Goal: Information Seeking & Learning: Learn about a topic

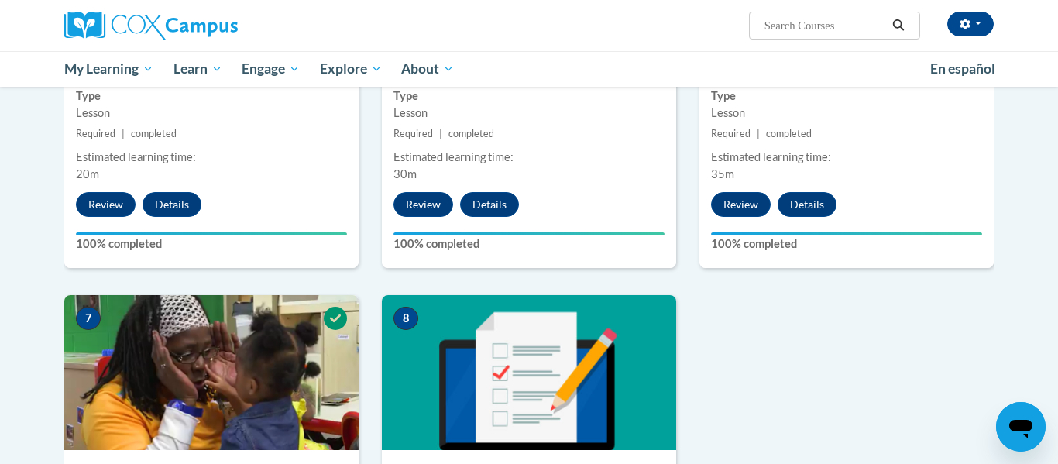
scroll to position [1131, 0]
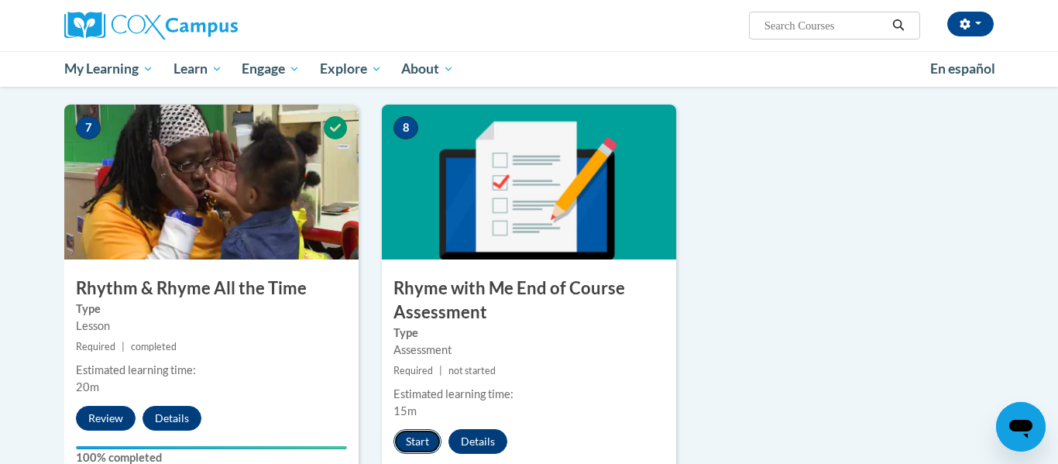
click at [419, 443] on button "Start" at bounding box center [418, 441] width 48 height 25
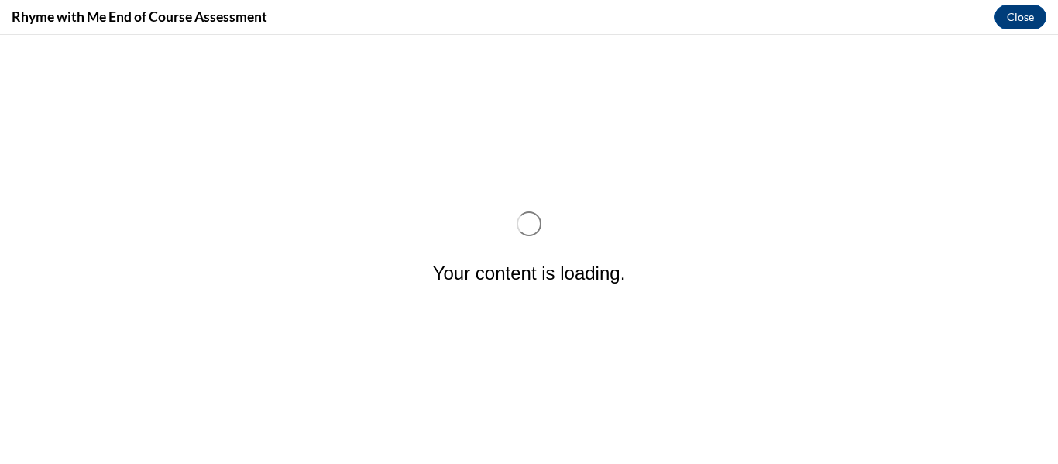
scroll to position [0, 0]
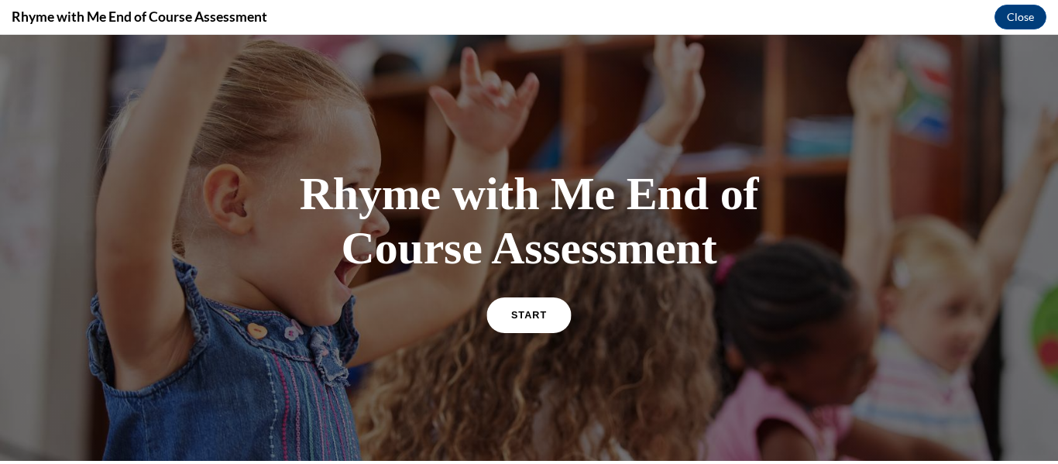
click at [560, 326] on link "START" at bounding box center [529, 315] width 84 height 36
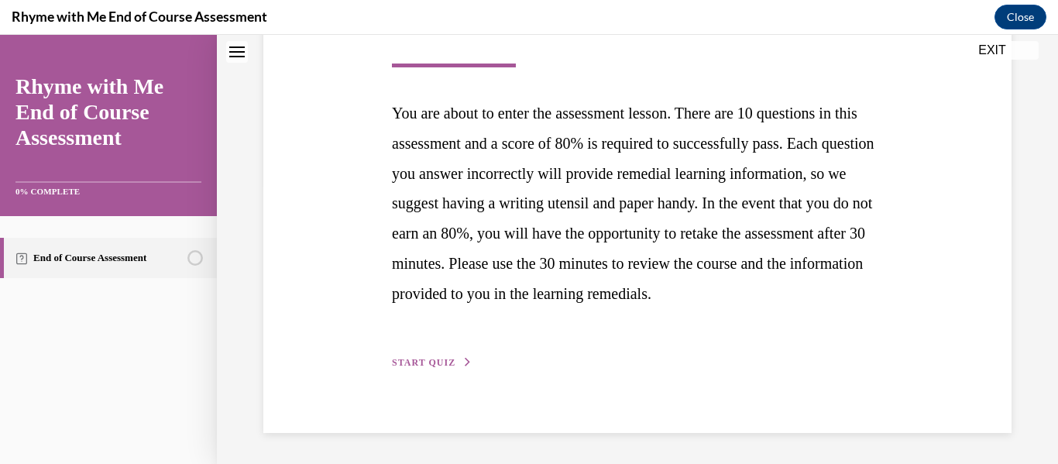
scroll to position [310, 0]
click at [439, 366] on span "START QUIZ" at bounding box center [424, 362] width 64 height 11
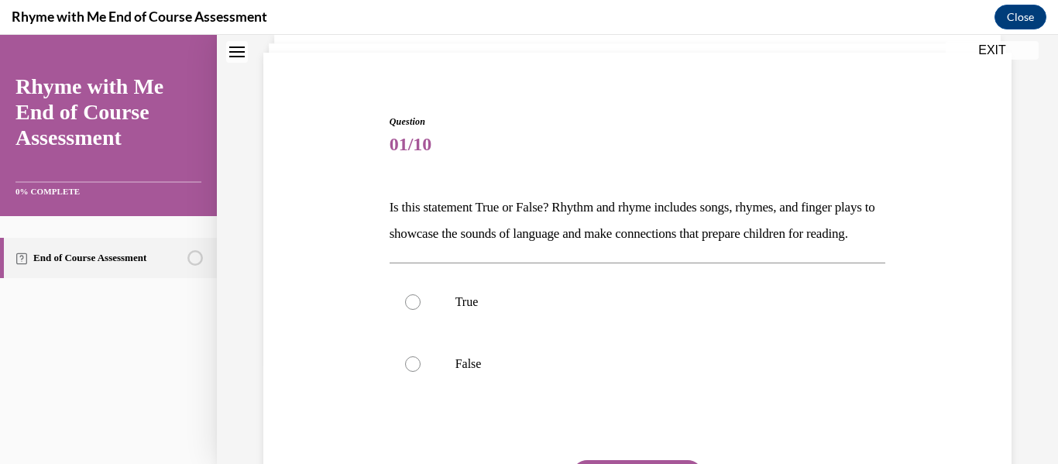
scroll to position [103, 0]
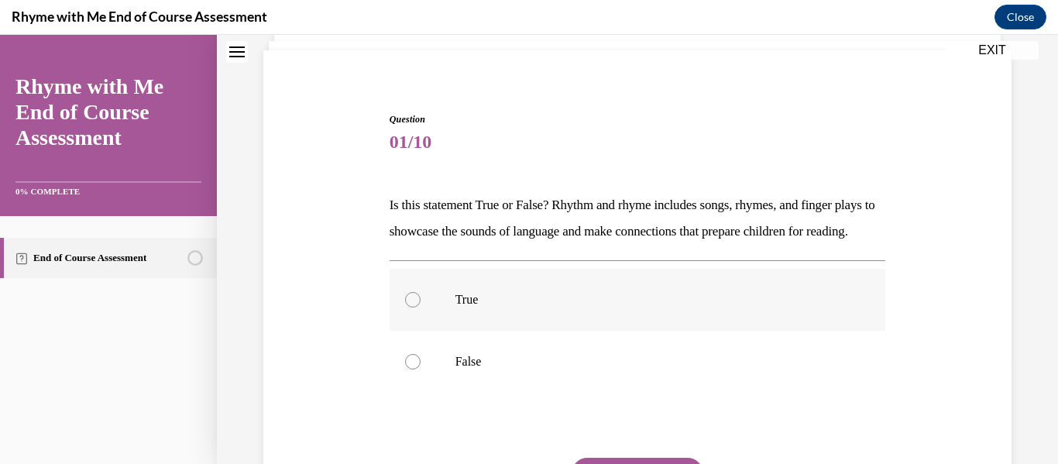
click at [445, 324] on label "True" at bounding box center [638, 300] width 497 height 62
click at [421, 308] on input "True" at bounding box center [412, 299] width 15 height 15
radio input "true"
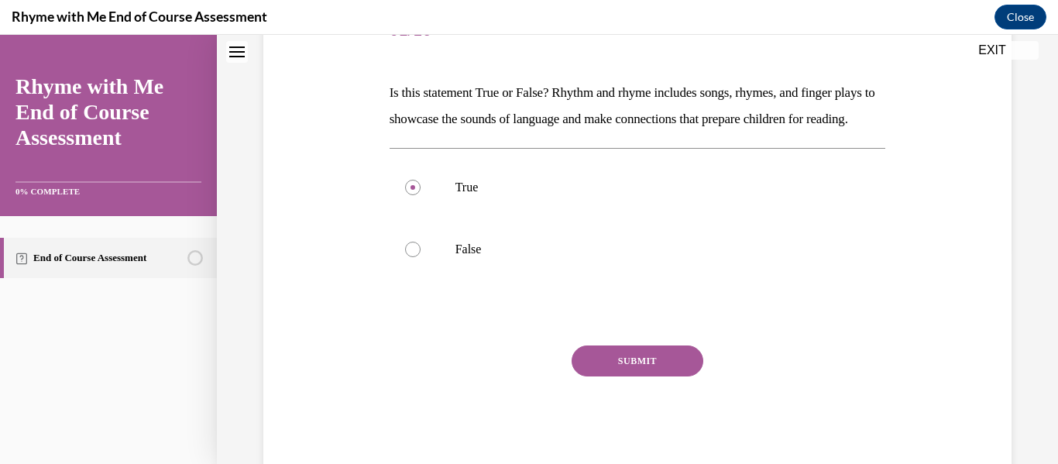
scroll to position [229, 0]
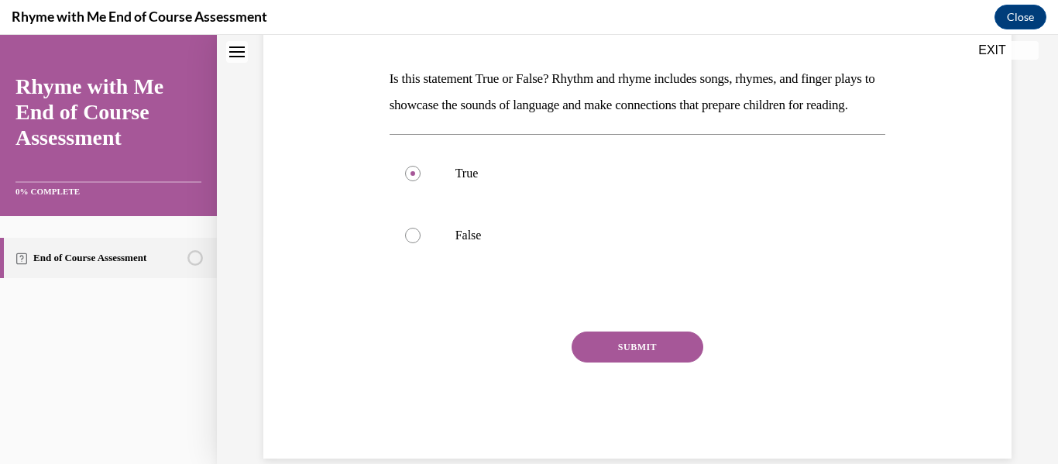
click at [683, 363] on button "SUBMIT" at bounding box center [638, 347] width 132 height 31
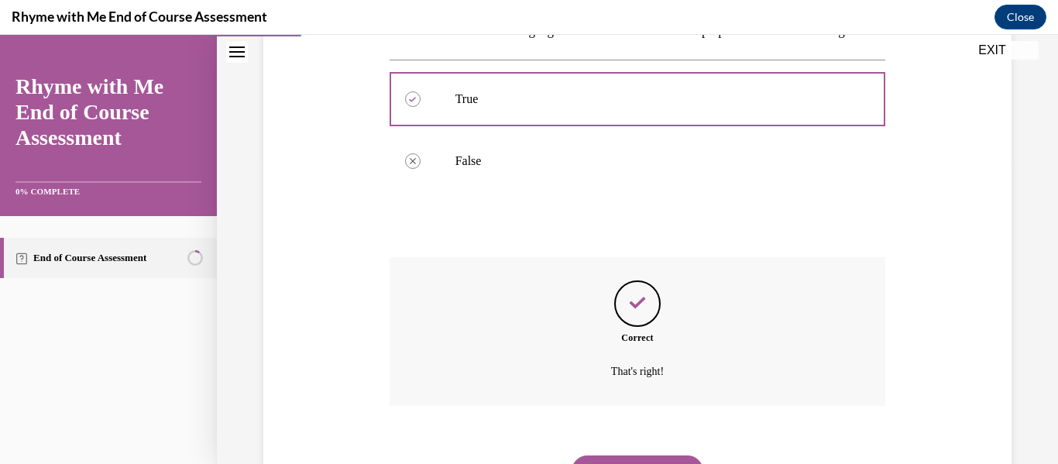
scroll to position [407, 0]
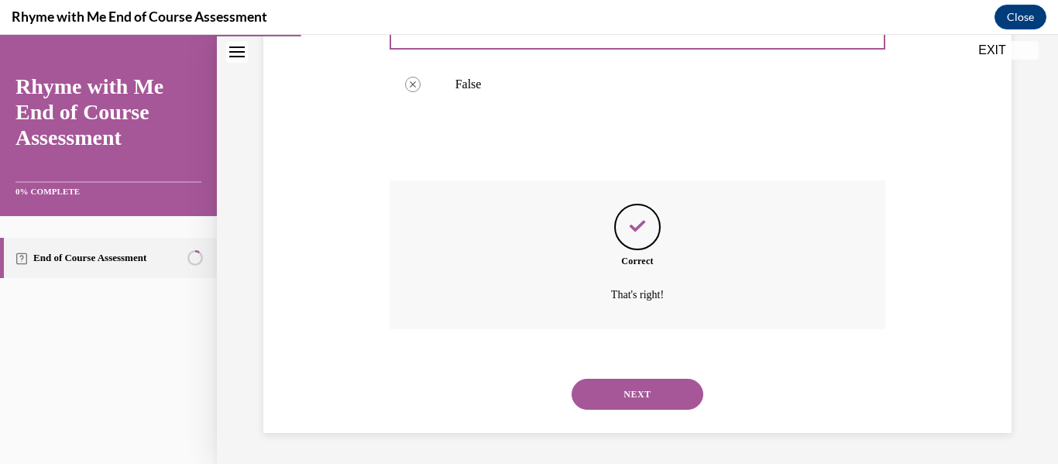
click at [659, 386] on button "NEXT" at bounding box center [638, 394] width 132 height 31
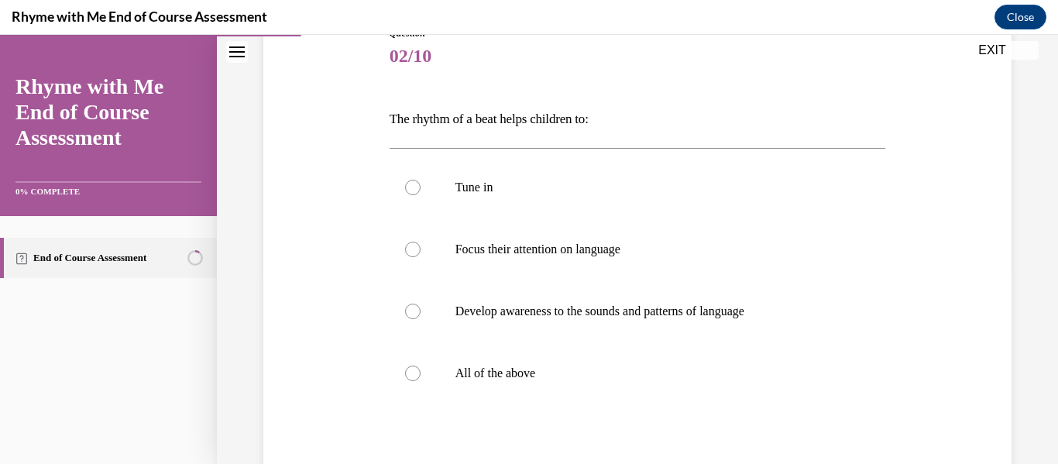
scroll to position [211, 0]
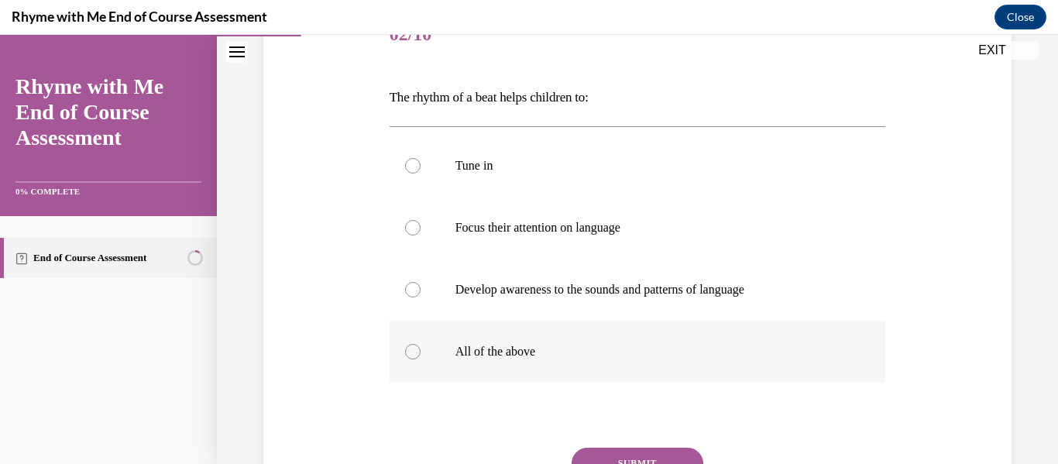
click at [521, 355] on p "All of the above" at bounding box center [652, 351] width 392 height 15
click at [421, 355] on input "All of the above" at bounding box center [412, 351] width 15 height 15
radio input "true"
click at [619, 452] on button "SUBMIT" at bounding box center [638, 463] width 132 height 31
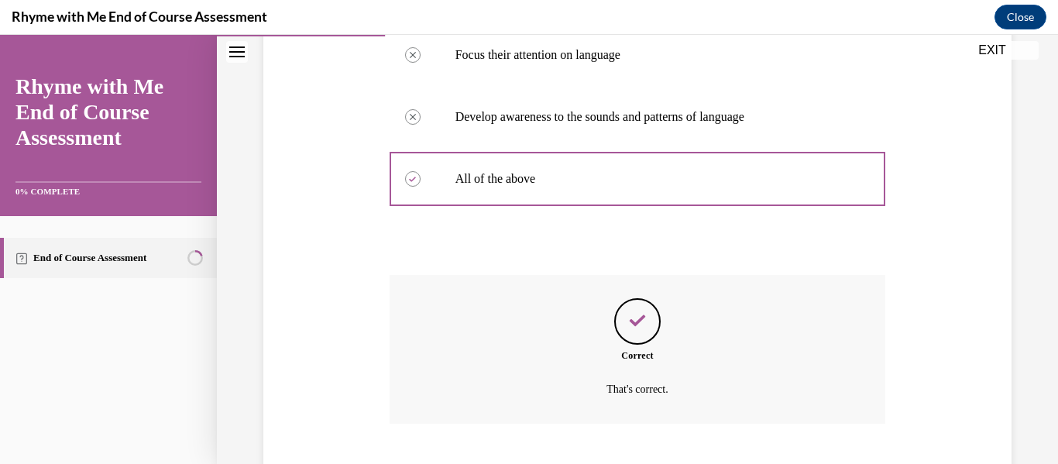
scroll to position [478, 0]
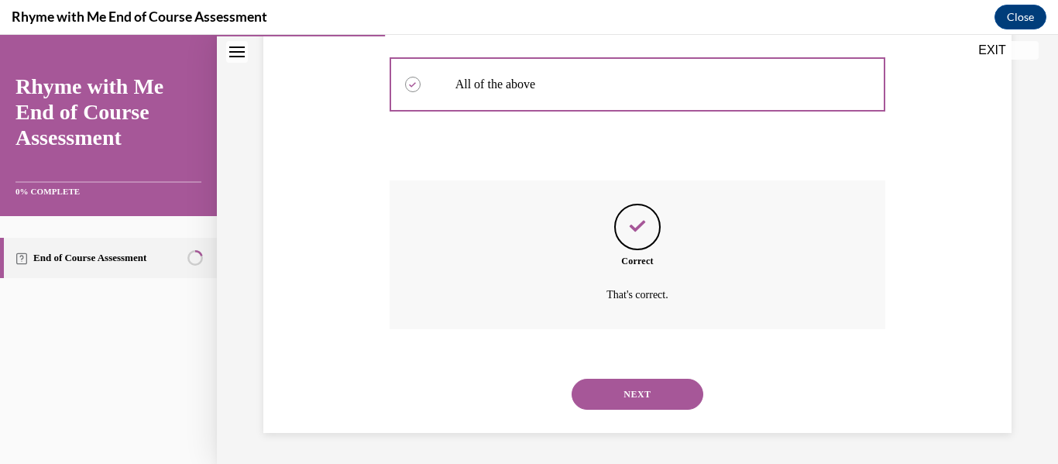
click at [641, 399] on button "NEXT" at bounding box center [638, 394] width 132 height 31
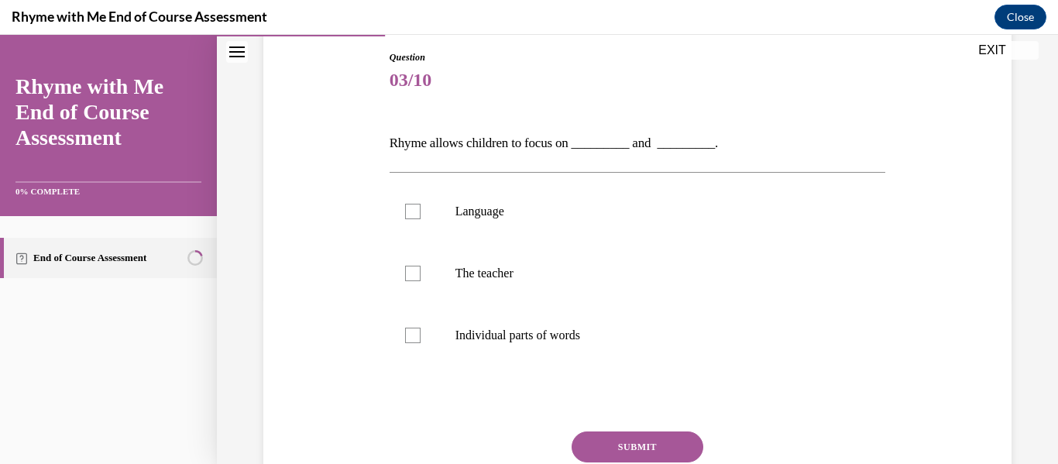
scroll to position [176, 0]
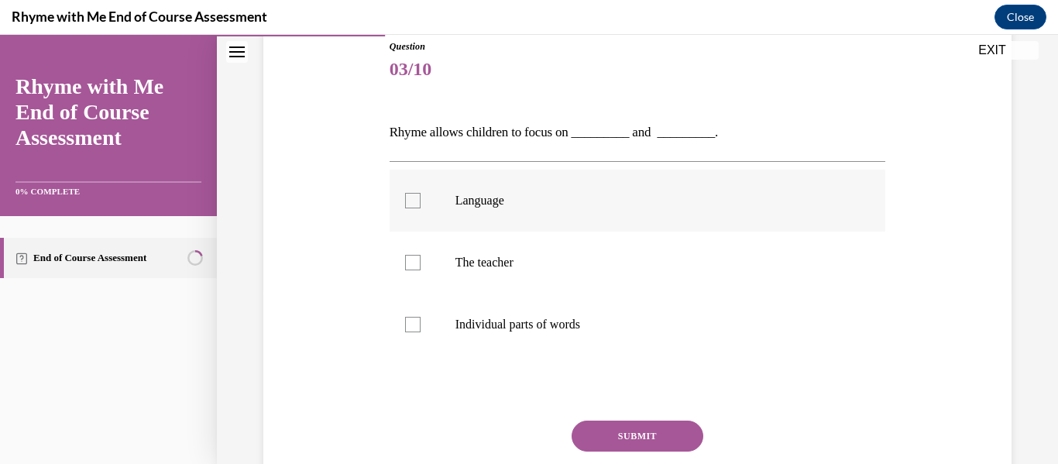
click at [405, 206] on div at bounding box center [412, 200] width 15 height 15
click at [405, 206] on input "Language" at bounding box center [412, 200] width 15 height 15
checkbox input "true"
click at [410, 323] on div at bounding box center [412, 324] width 15 height 15
click at [410, 323] on input "Individual parts of words" at bounding box center [412, 324] width 15 height 15
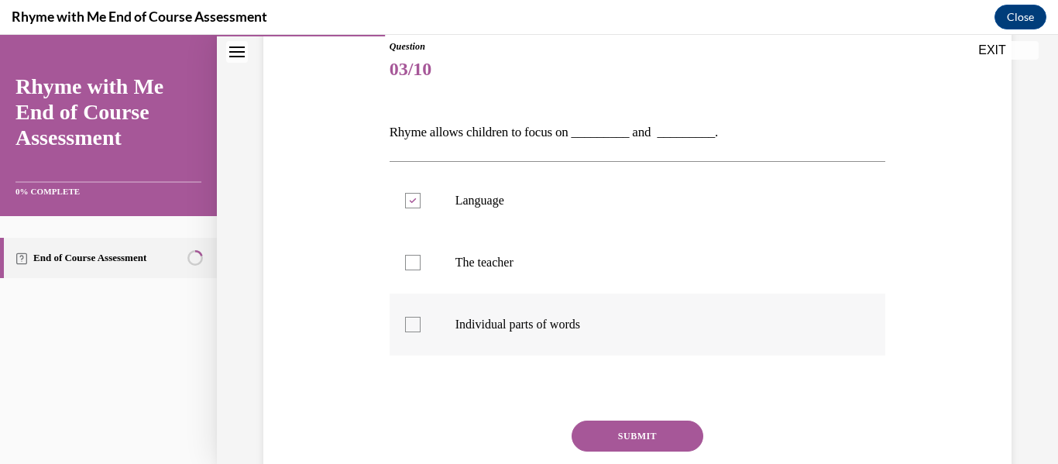
checkbox input "true"
click at [643, 432] on button "SUBMIT" at bounding box center [638, 436] width 132 height 31
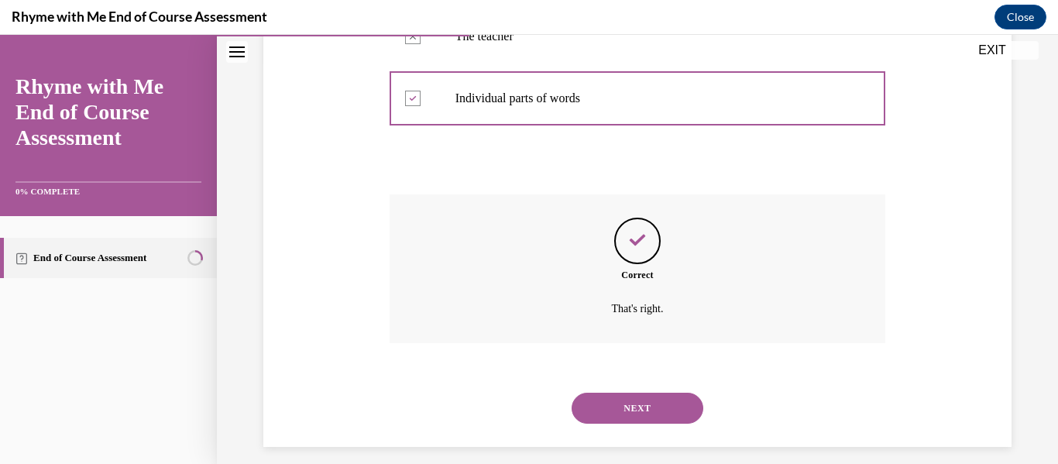
scroll to position [416, 0]
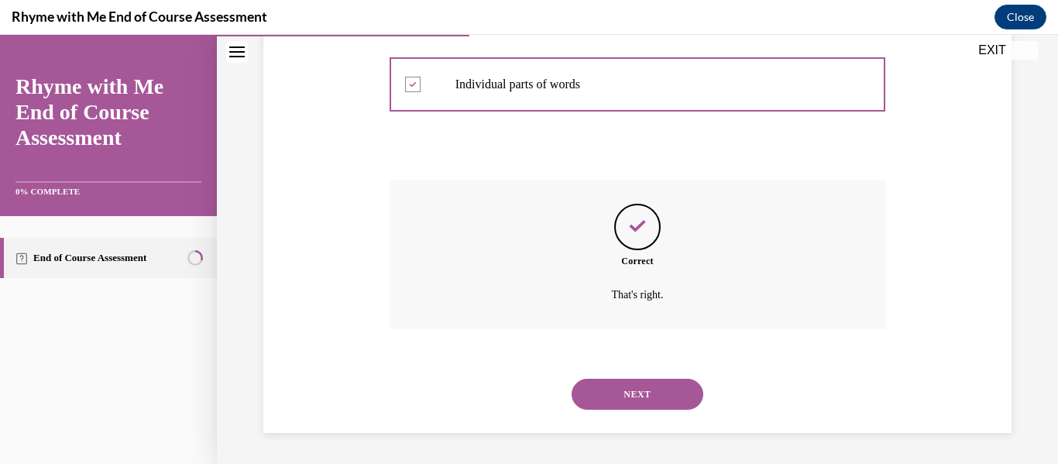
click at [621, 385] on button "NEXT" at bounding box center [638, 394] width 132 height 31
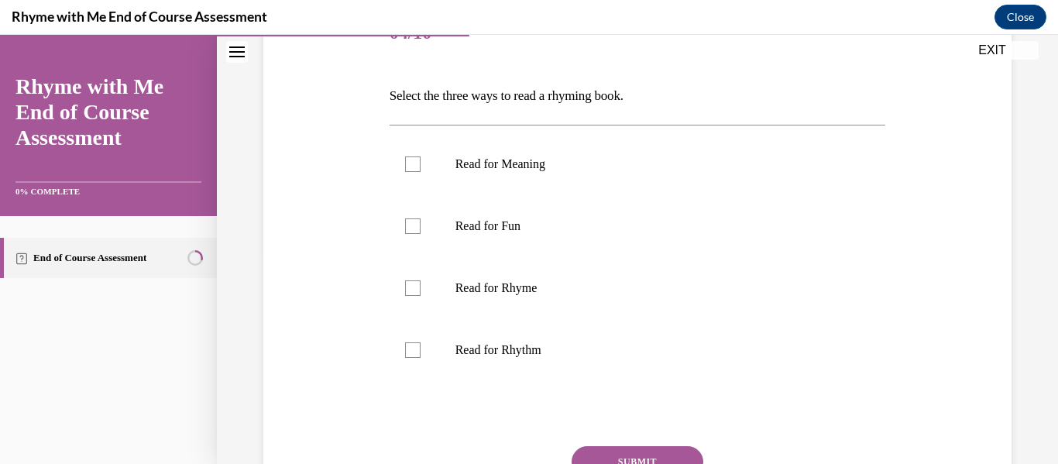
scroll to position [214, 0]
click at [408, 174] on label "Read for Meaning" at bounding box center [638, 163] width 497 height 62
click at [408, 170] on input "Read for Meaning" at bounding box center [412, 162] width 15 height 15
checkbox input "true"
click at [412, 294] on div at bounding box center [412, 286] width 15 height 15
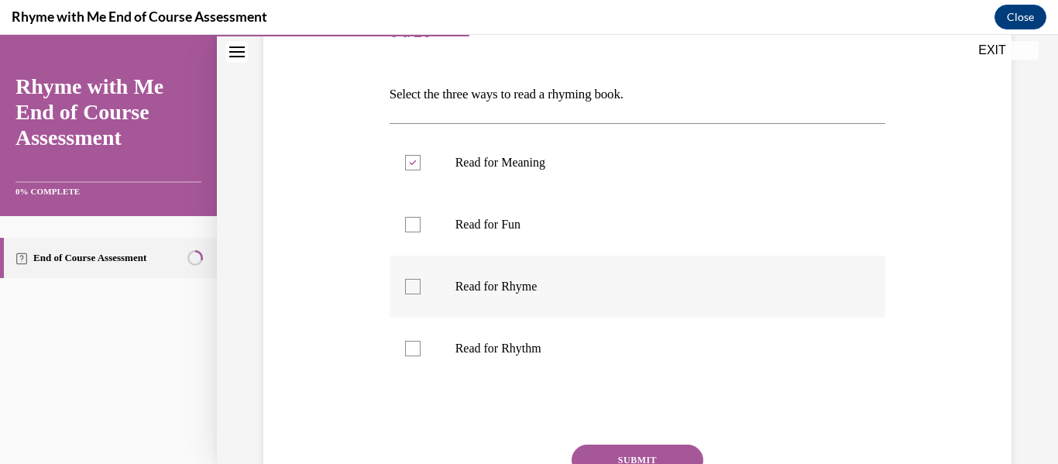
click at [412, 294] on input "Read for Rhyme" at bounding box center [412, 286] width 15 height 15
checkbox input "true"
click at [411, 350] on div at bounding box center [412, 348] width 15 height 15
click at [411, 350] on input "Read for Rhythm" at bounding box center [412, 348] width 15 height 15
checkbox input "true"
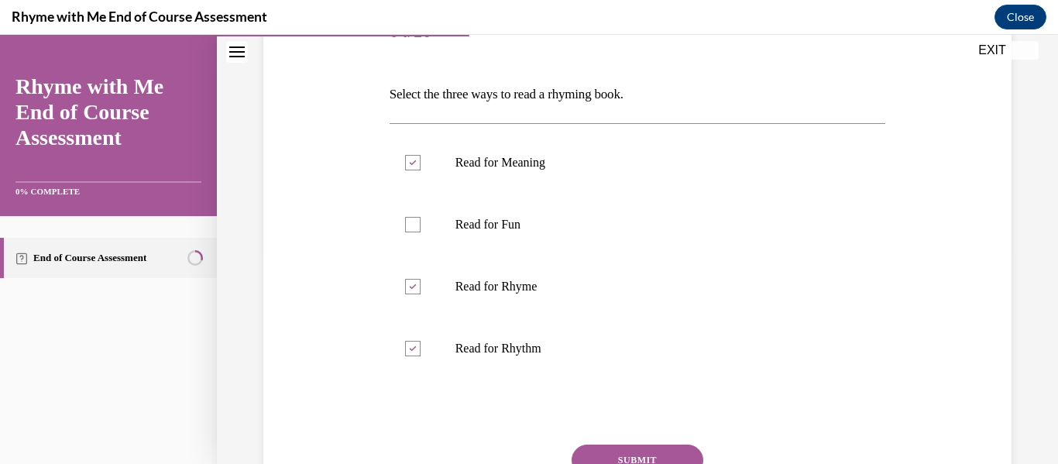
click at [625, 457] on button "SUBMIT" at bounding box center [638, 460] width 132 height 31
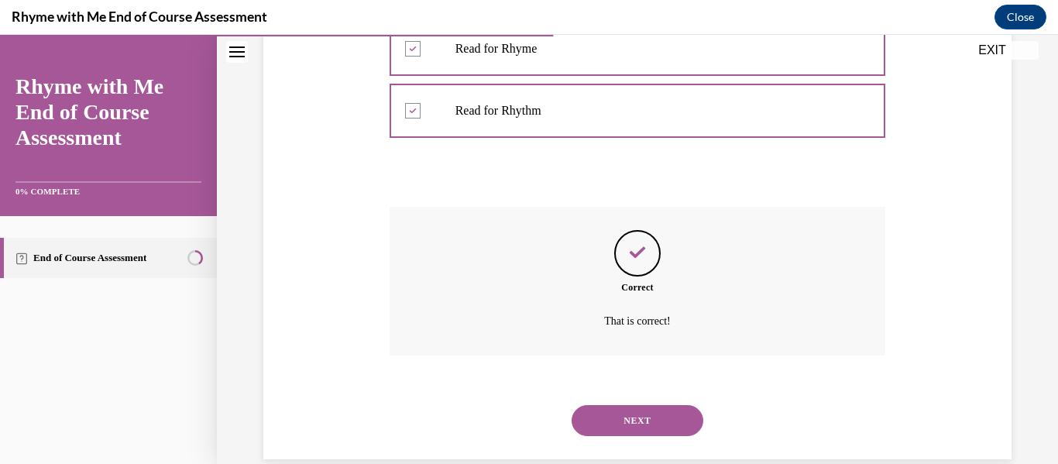
scroll to position [478, 0]
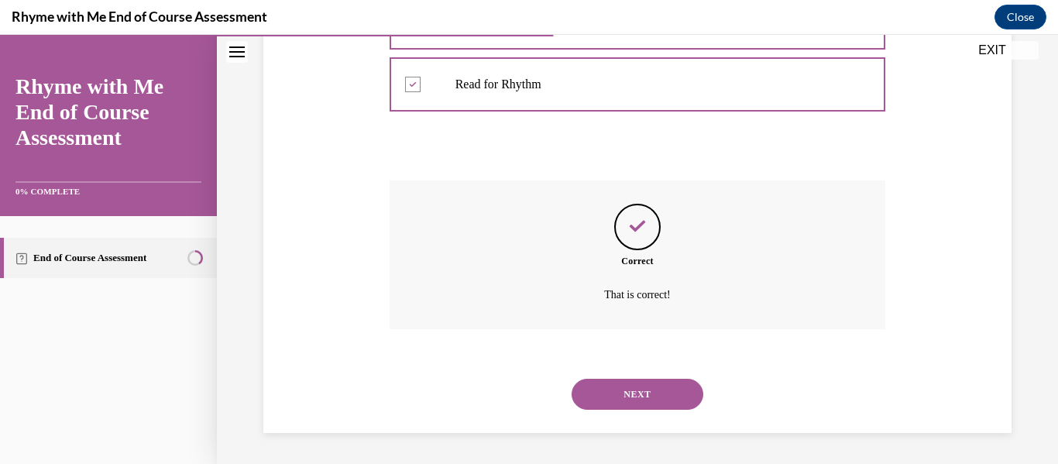
click at [636, 406] on button "NEXT" at bounding box center [638, 394] width 132 height 31
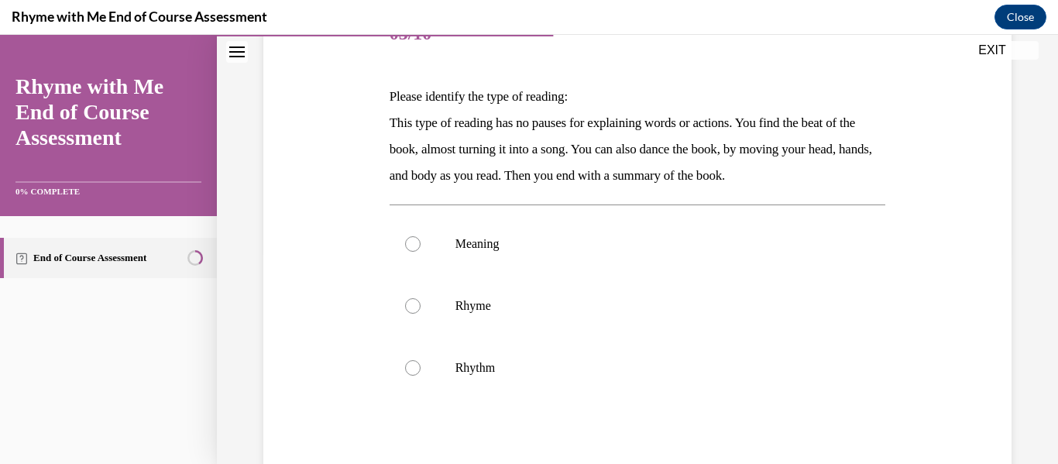
scroll to position [246, 0]
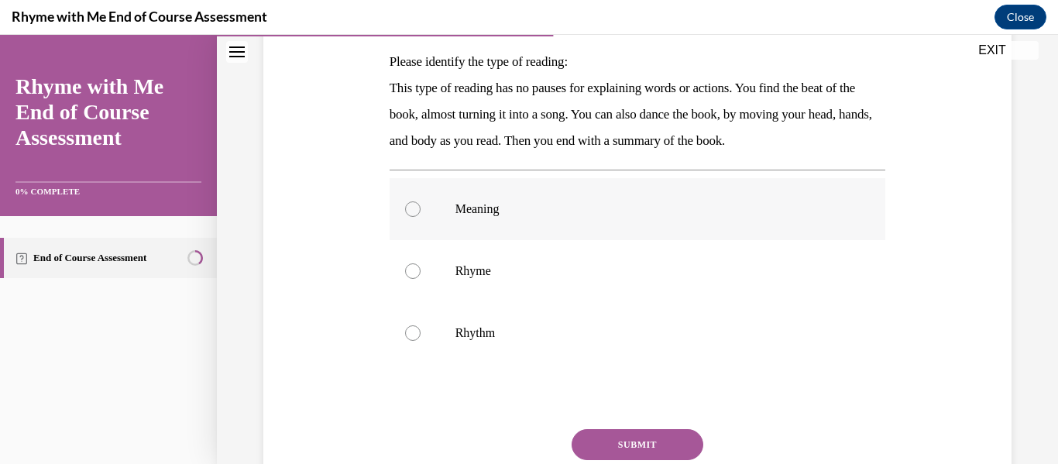
click at [459, 215] on p "Meaning" at bounding box center [652, 208] width 392 height 15
click at [421, 215] on input "Meaning" at bounding box center [412, 208] width 15 height 15
radio input "true"
click at [589, 435] on button "SUBMIT" at bounding box center [638, 444] width 132 height 31
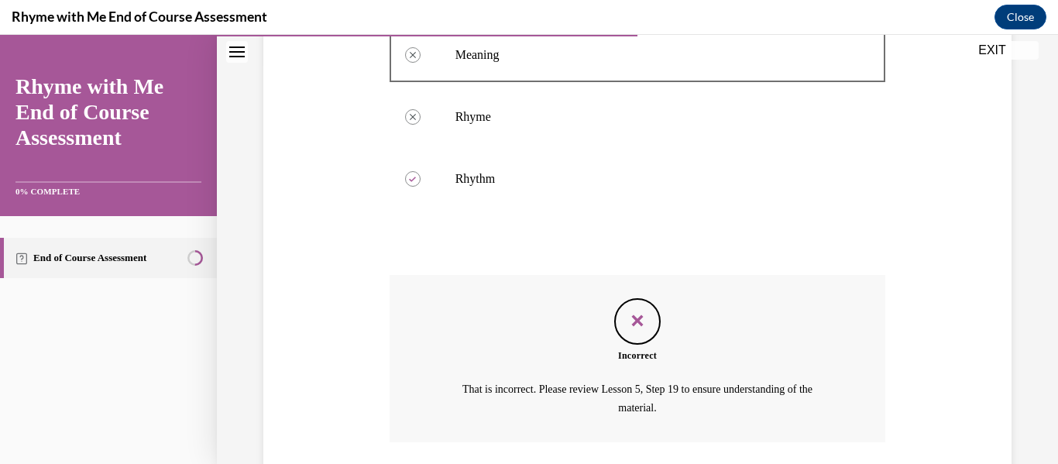
scroll to position [514, 0]
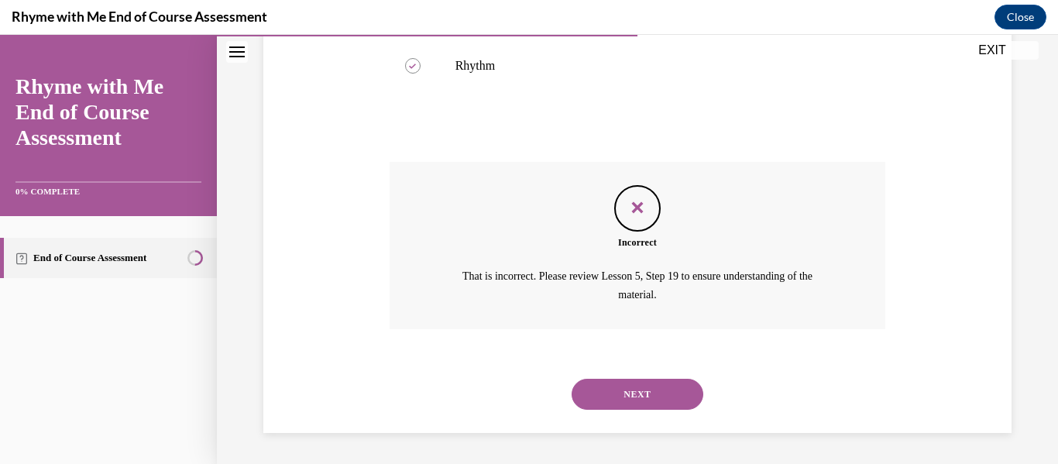
click at [615, 394] on button "NEXT" at bounding box center [638, 394] width 132 height 31
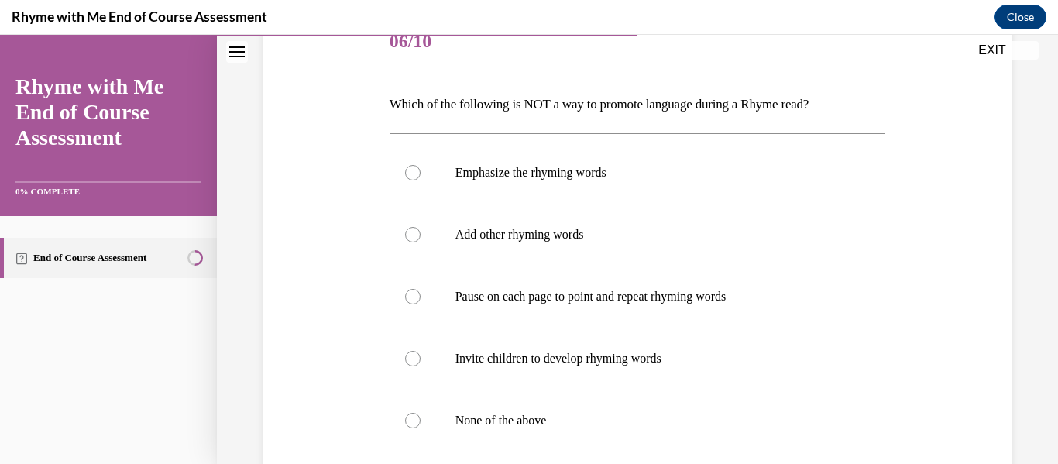
scroll to position [205, 0]
click at [511, 303] on label "Pause on each page to point and repeat rhyming words" at bounding box center [638, 295] width 497 height 62
click at [421, 303] on input "Pause on each page to point and repeat rhyming words" at bounding box center [412, 294] width 15 height 15
radio input "true"
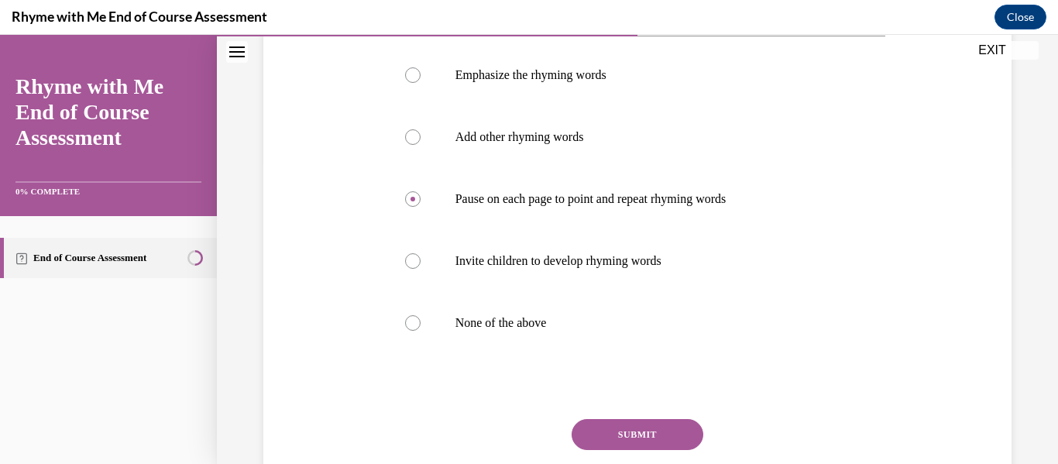
scroll to position [308, 0]
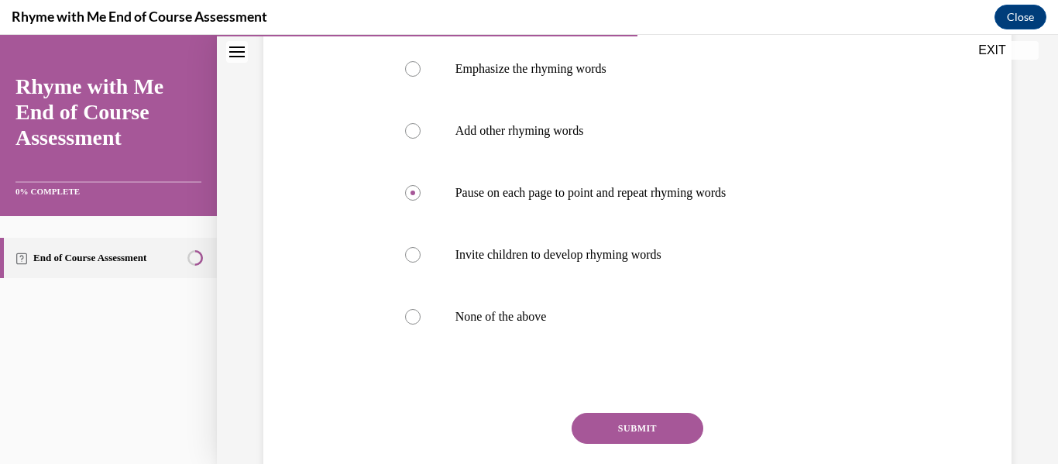
click at [683, 415] on button "SUBMIT" at bounding box center [638, 428] width 132 height 31
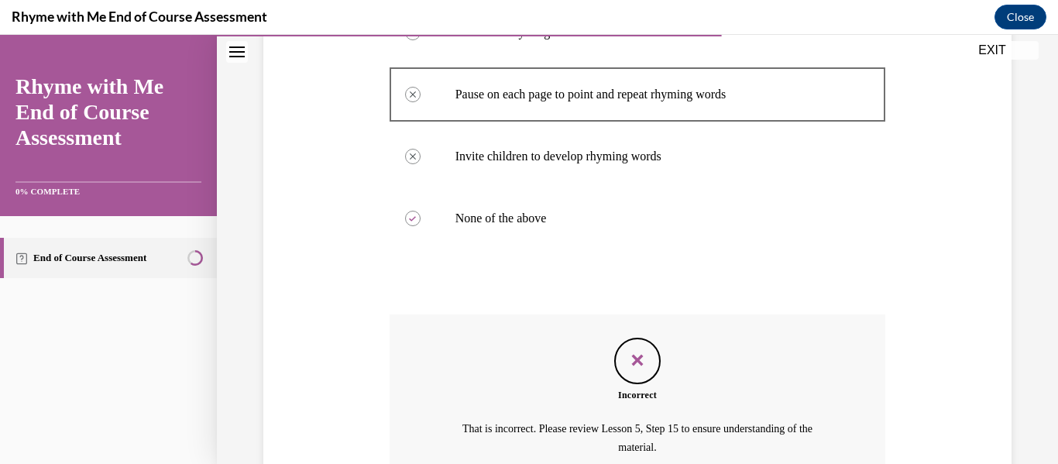
scroll to position [506, 0]
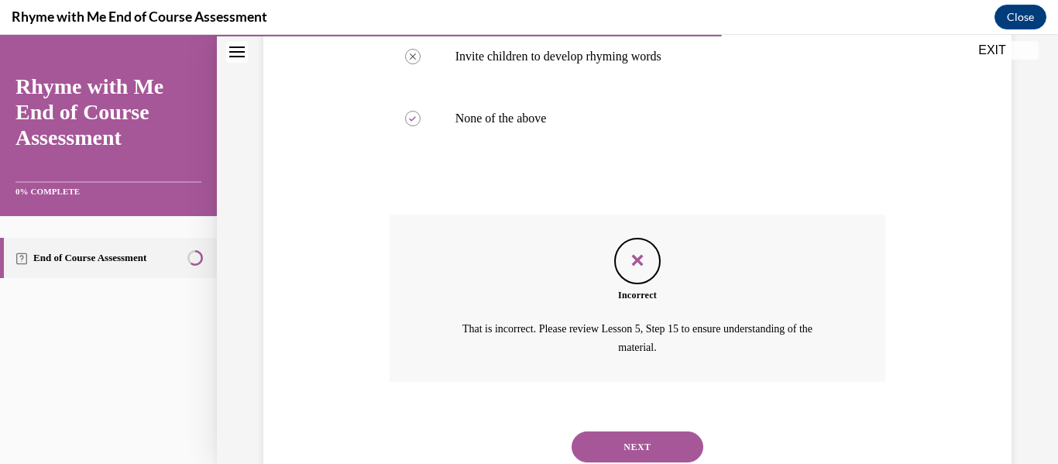
click at [663, 451] on button "NEXT" at bounding box center [638, 447] width 132 height 31
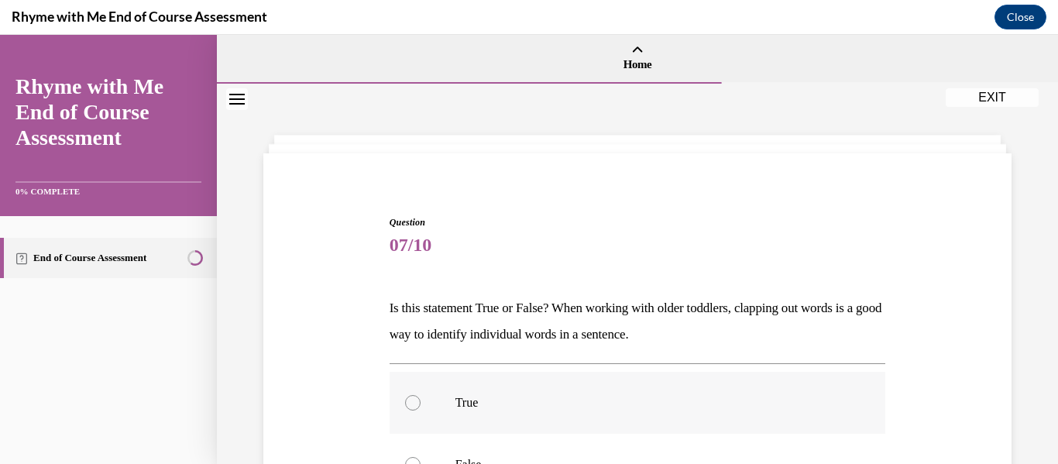
click at [427, 404] on label "True" at bounding box center [638, 403] width 497 height 62
click at [421, 404] on input "True" at bounding box center [412, 402] width 15 height 15
radio input "true"
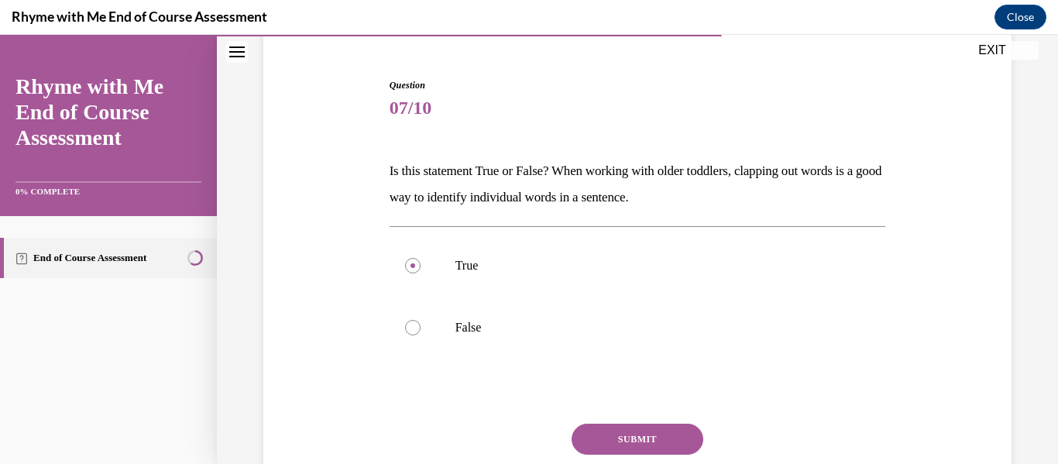
scroll to position [198, 0]
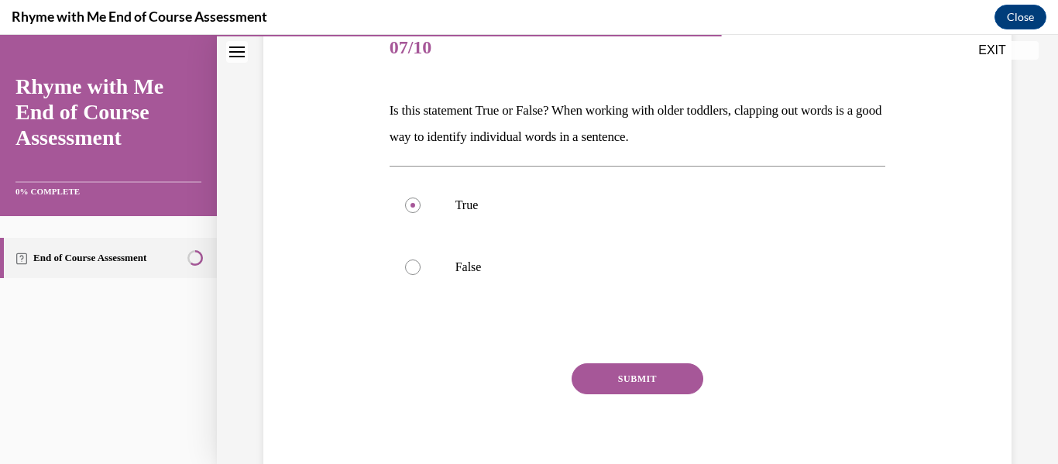
click at [677, 380] on button "SUBMIT" at bounding box center [638, 378] width 132 height 31
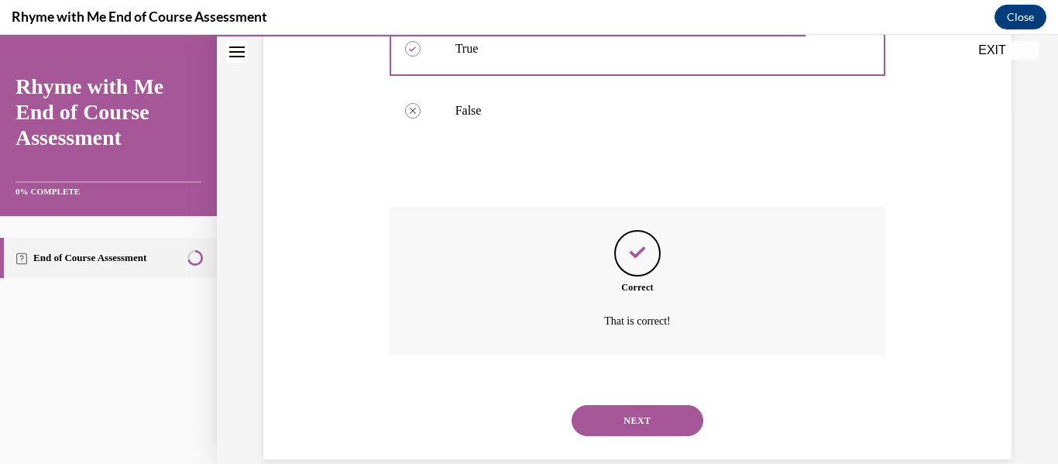
scroll to position [380, 0]
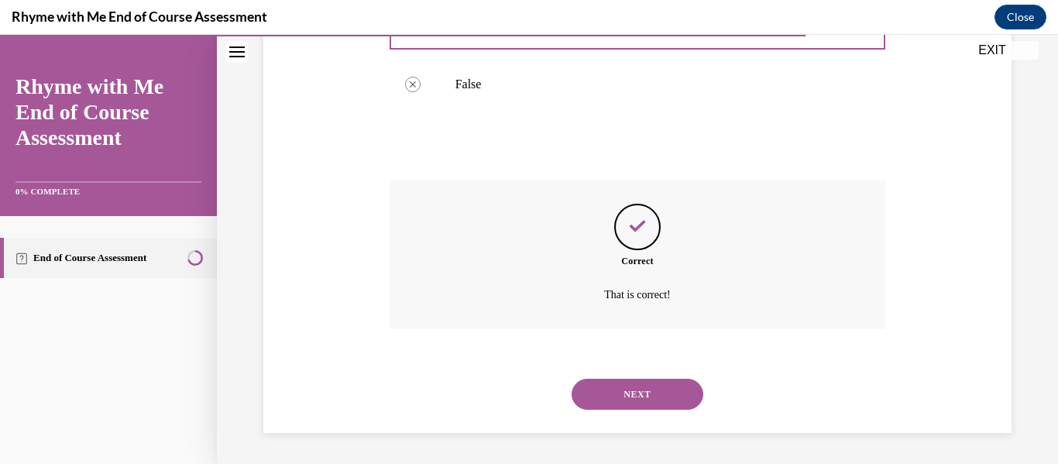
click at [677, 381] on button "NEXT" at bounding box center [638, 394] width 132 height 31
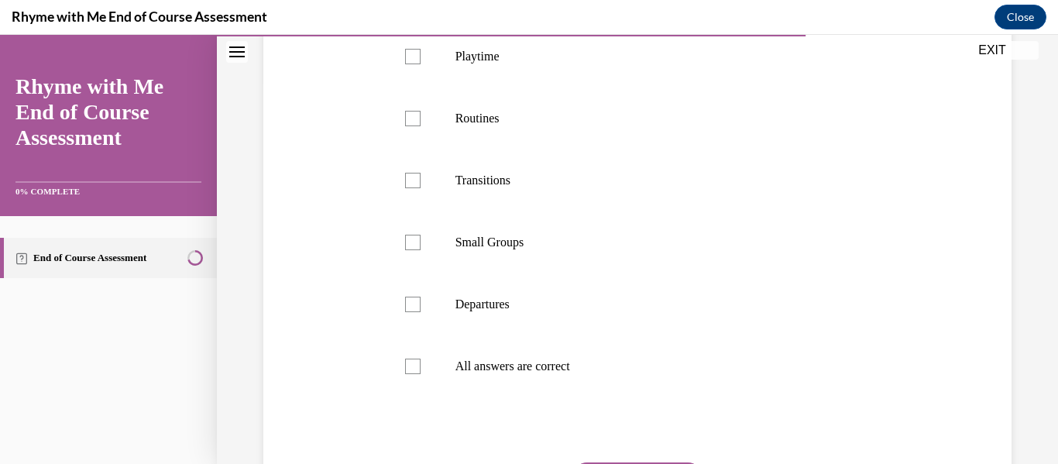
scroll to position [384, 0]
click at [419, 373] on div at bounding box center [412, 364] width 15 height 15
click at [419, 373] on input "All answers are correct" at bounding box center [412, 364] width 15 height 15
checkbox input "true"
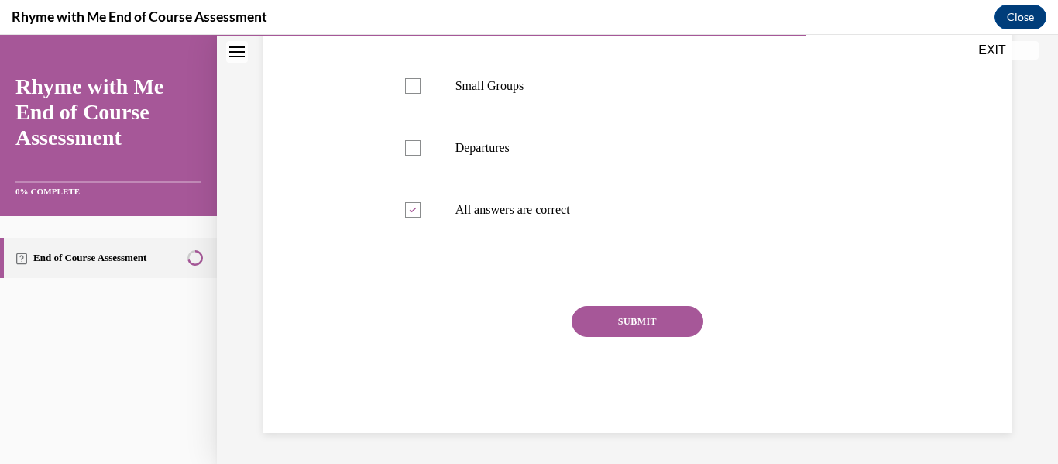
scroll to position [565, 0]
click at [633, 315] on button "SUBMIT" at bounding box center [638, 321] width 132 height 31
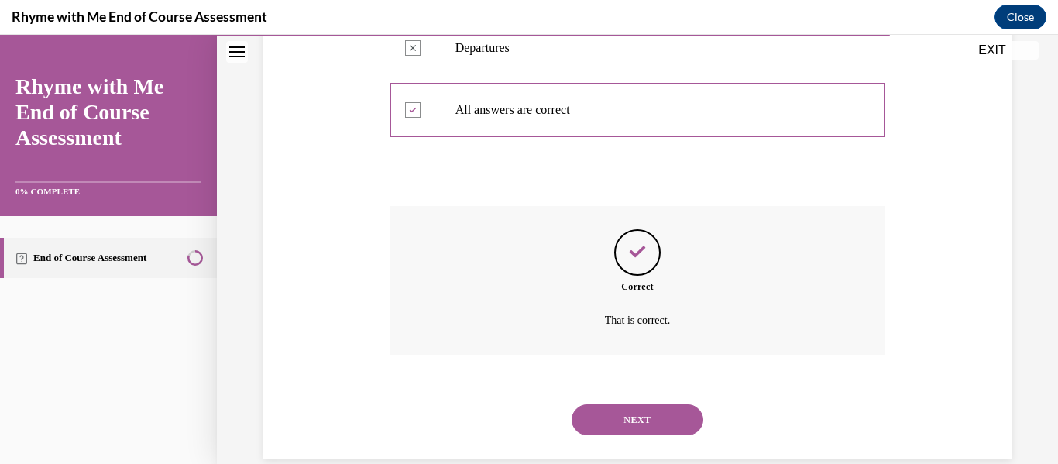
scroll to position [690, 0]
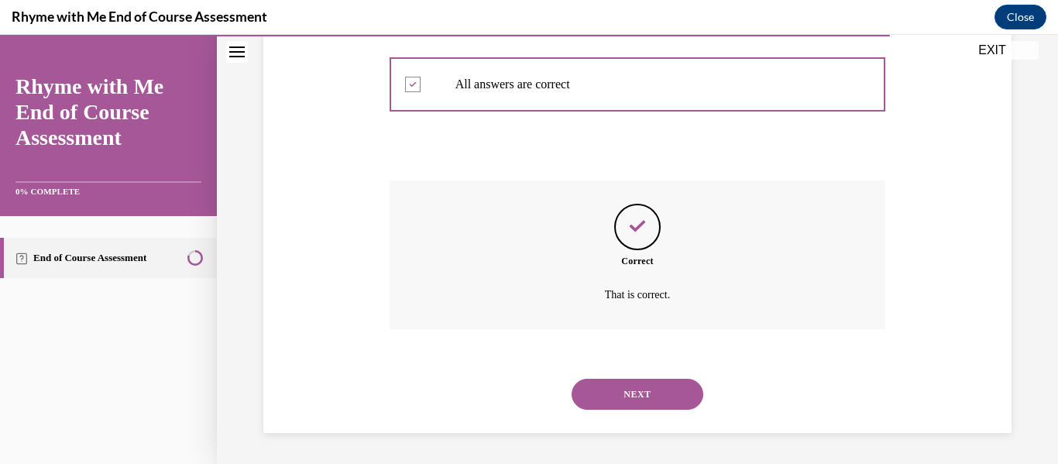
click at [645, 384] on button "NEXT" at bounding box center [638, 394] width 132 height 31
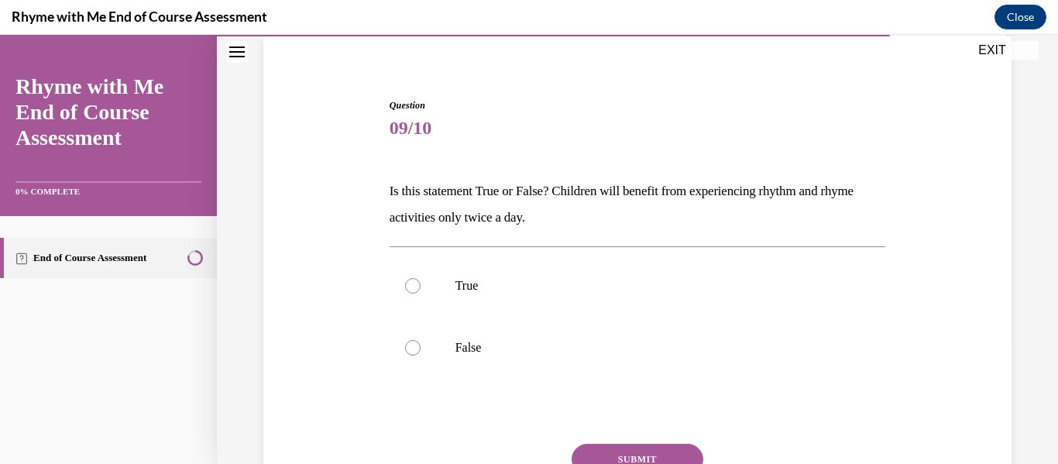
scroll to position [120, 0]
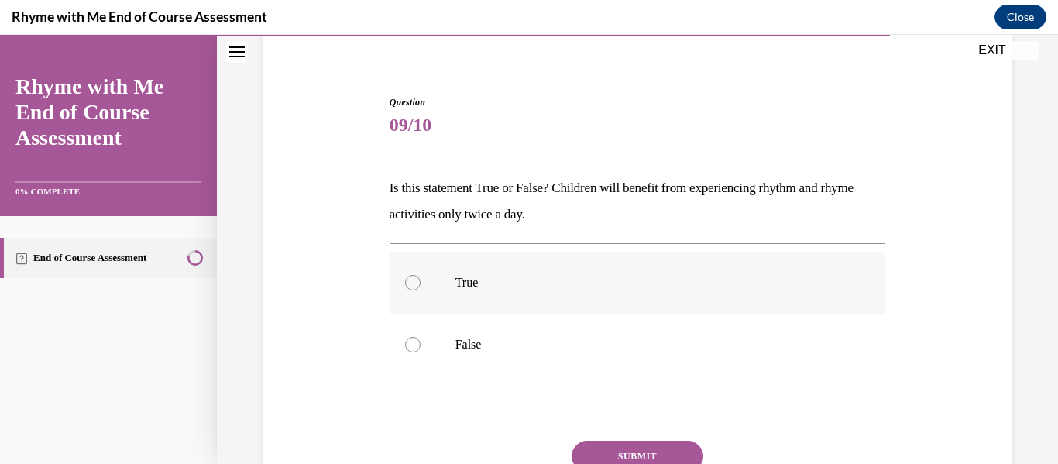
click at [470, 290] on p "True" at bounding box center [652, 282] width 392 height 15
click at [421, 290] on input "True" at bounding box center [412, 282] width 15 height 15
radio input "true"
click at [650, 452] on button "SUBMIT" at bounding box center [638, 456] width 132 height 31
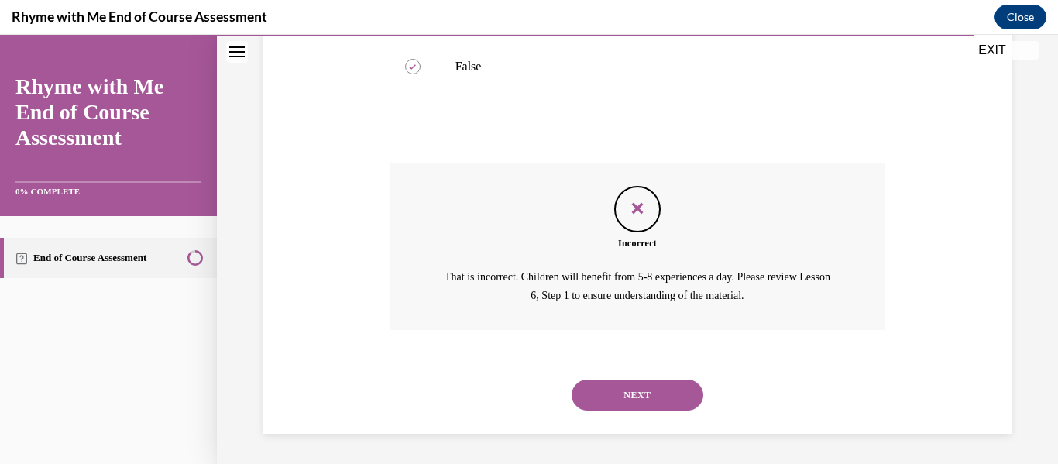
scroll to position [399, 0]
click at [662, 391] on button "NEXT" at bounding box center [638, 394] width 132 height 31
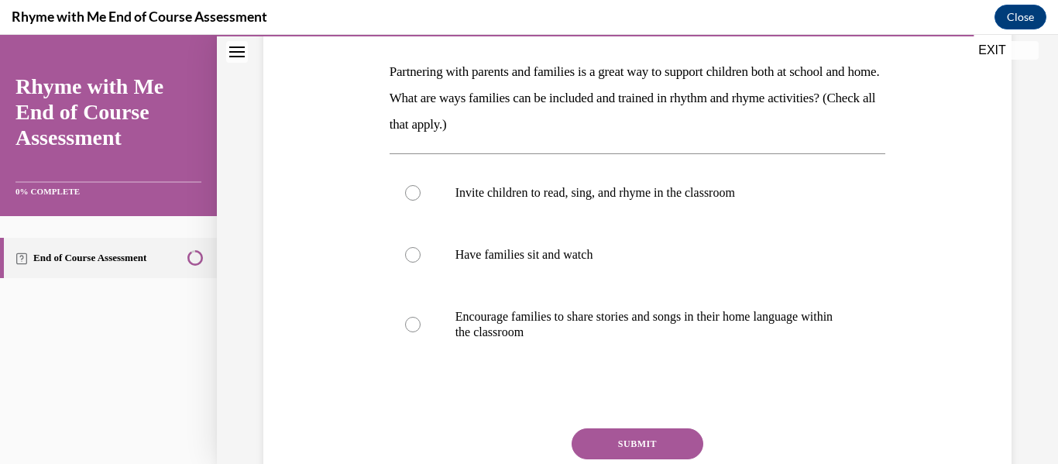
scroll to position [249, 0]
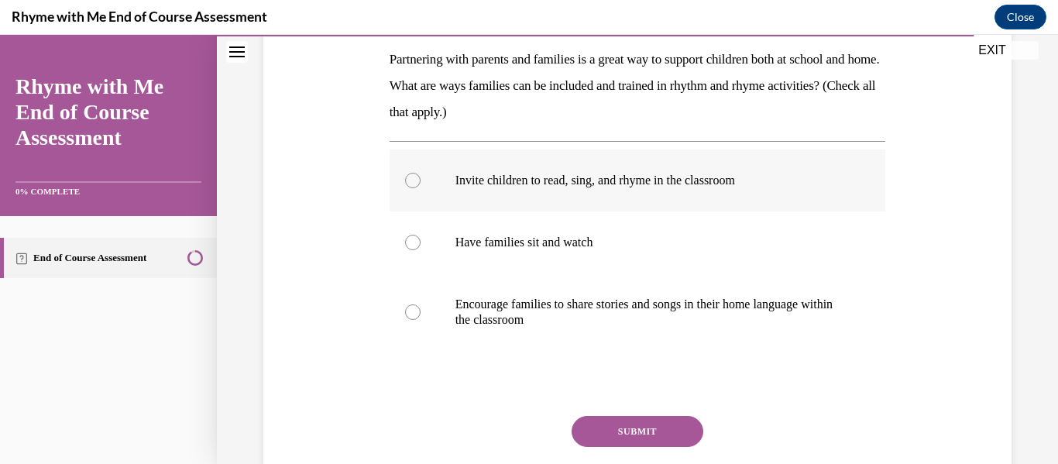
click at [434, 177] on label "Invite children to read, sing, and rhyme in the classroom" at bounding box center [638, 181] width 497 height 62
click at [421, 177] on input "Invite children to read, sing, and rhyme in the classroom" at bounding box center [412, 180] width 15 height 15
radio input "true"
click at [401, 249] on label "Have families sit and watch" at bounding box center [638, 243] width 497 height 62
click at [405, 249] on input "Have families sit and watch" at bounding box center [412, 242] width 15 height 15
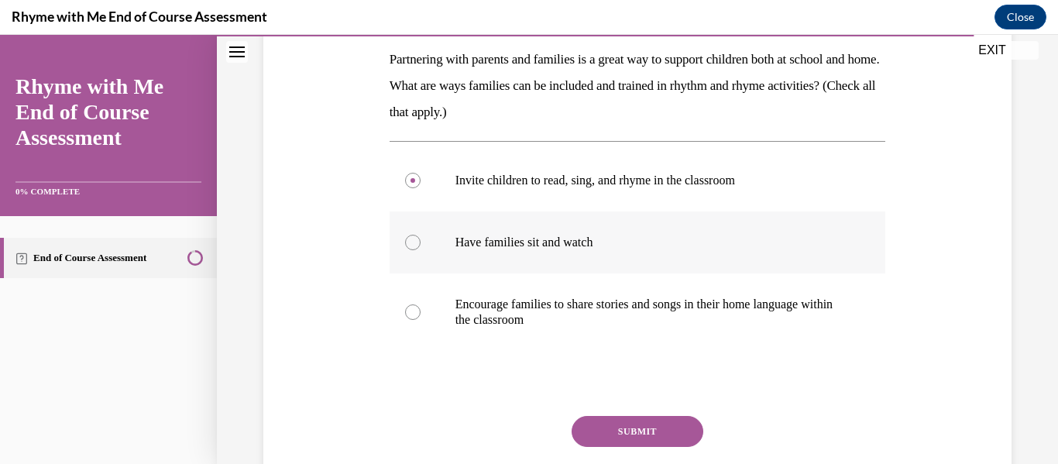
radio input "true"
click at [415, 315] on div at bounding box center [412, 312] width 15 height 15
click at [415, 315] on input "Encourage families to share stories and songs in their home language within the…" at bounding box center [412, 312] width 15 height 15
radio input "true"
click at [597, 422] on button "SUBMIT" at bounding box center [638, 431] width 132 height 31
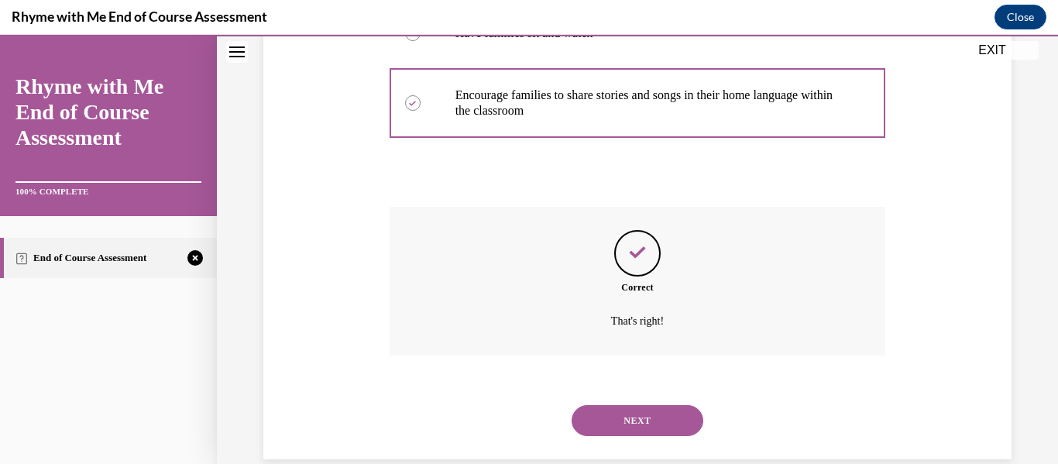
scroll to position [484, 0]
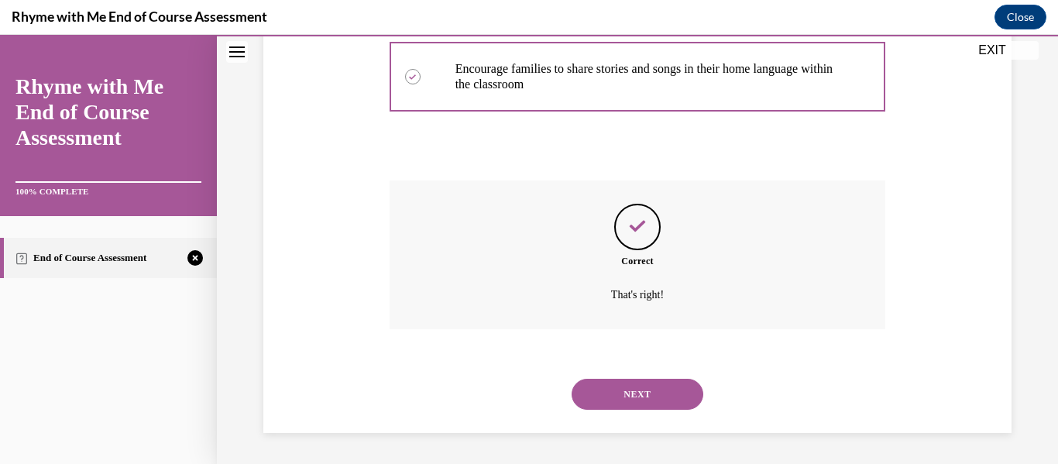
click at [601, 404] on button "NEXT" at bounding box center [638, 394] width 132 height 31
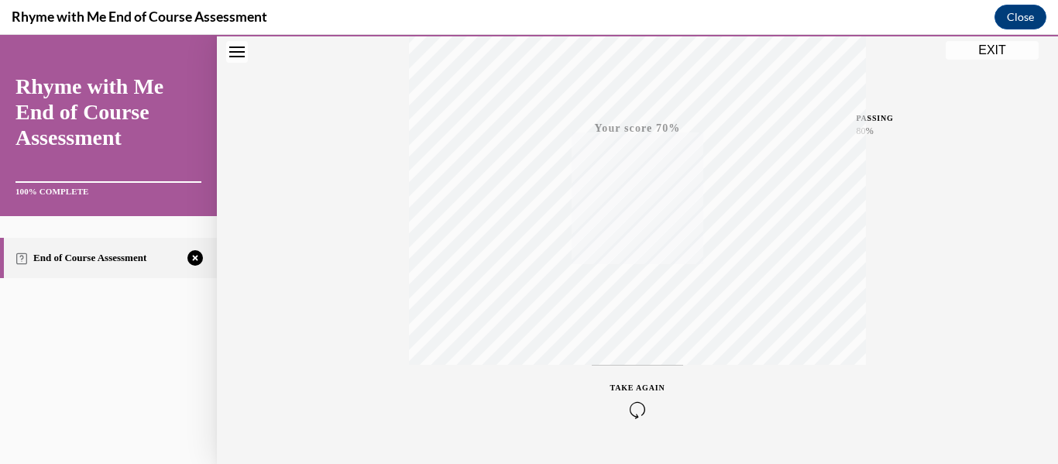
scroll to position [365, 0]
click at [643, 367] on icon "button" at bounding box center [638, 369] width 55 height 17
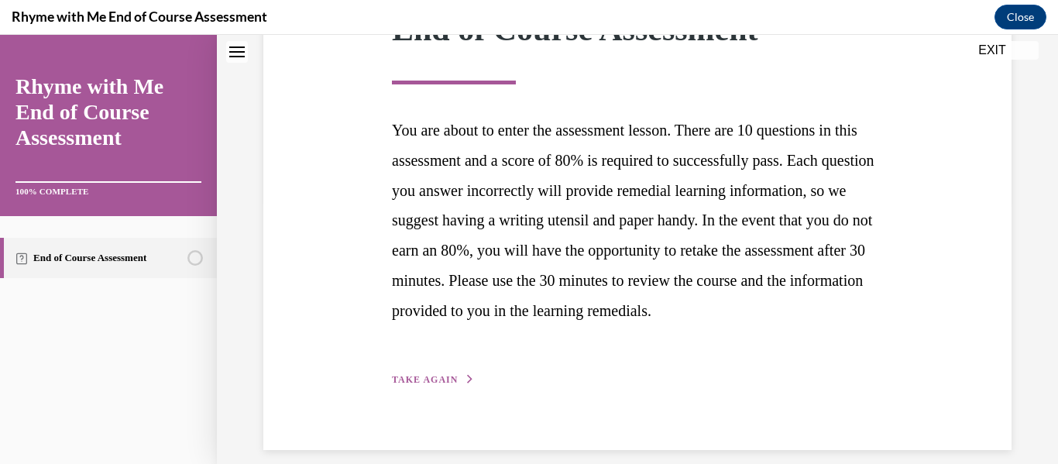
scroll to position [310, 0]
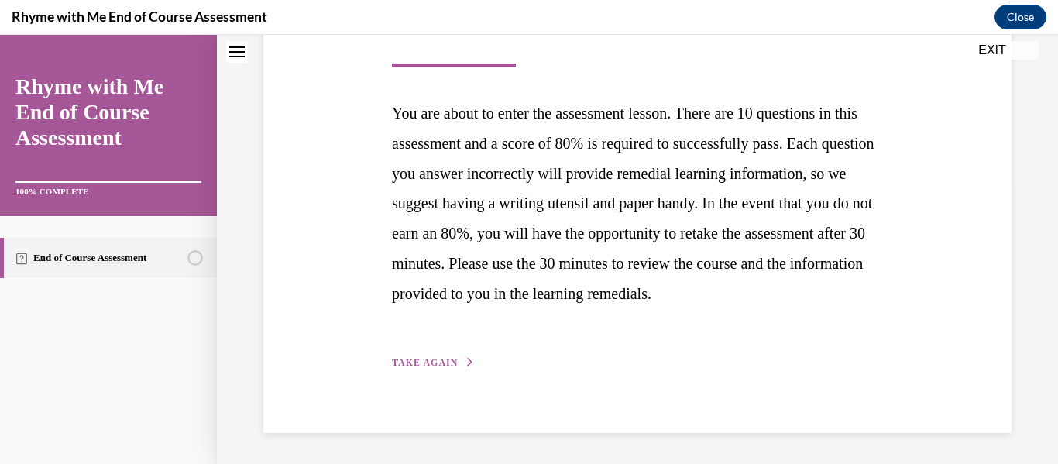
click at [446, 364] on span "TAKE AGAIN" at bounding box center [425, 362] width 66 height 11
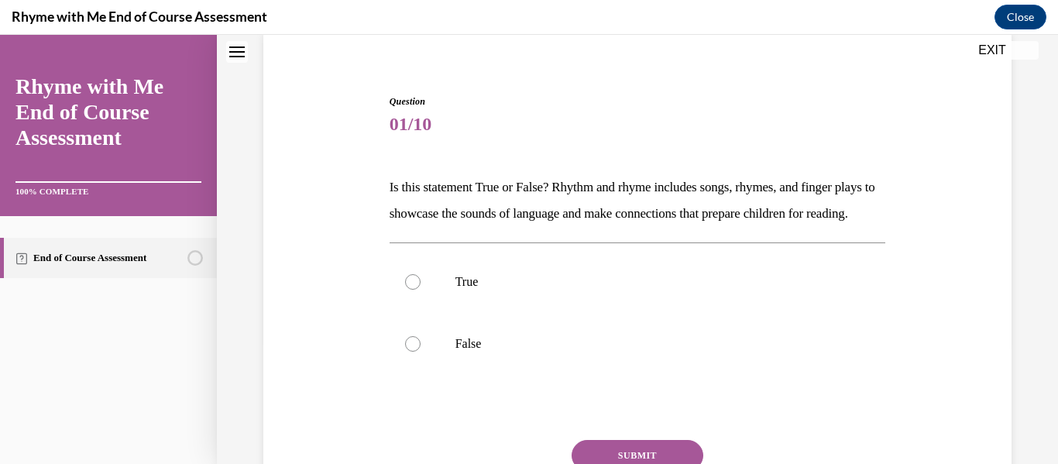
scroll to position [147, 0]
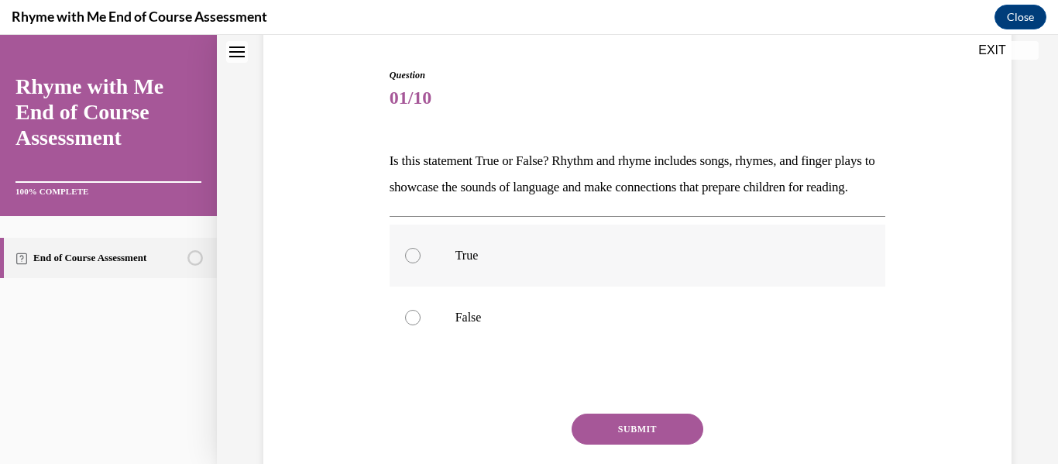
click at [658, 263] on p "True" at bounding box center [652, 255] width 392 height 15
click at [421, 263] on input "True" at bounding box center [412, 255] width 15 height 15
radio input "true"
click at [639, 445] on button "SUBMIT" at bounding box center [638, 429] width 132 height 31
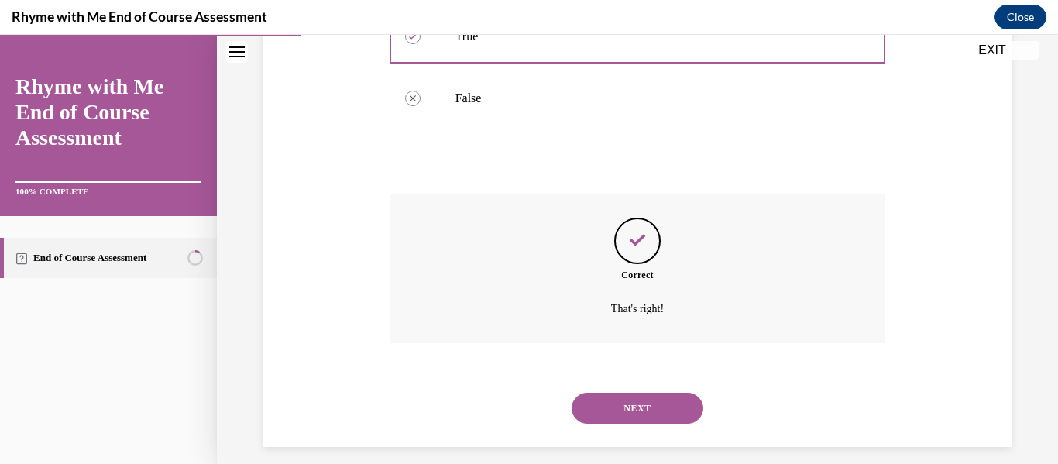
scroll to position [407, 0]
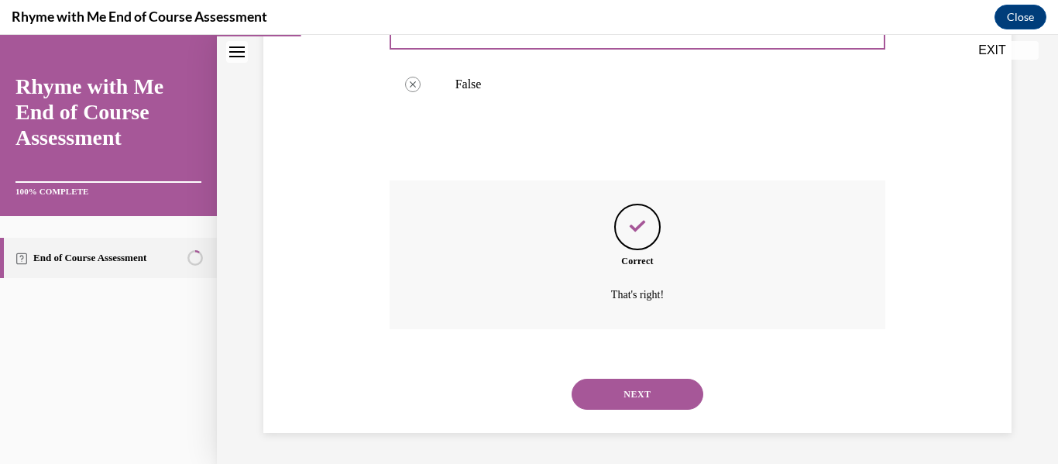
click at [637, 404] on button "NEXT" at bounding box center [638, 394] width 132 height 31
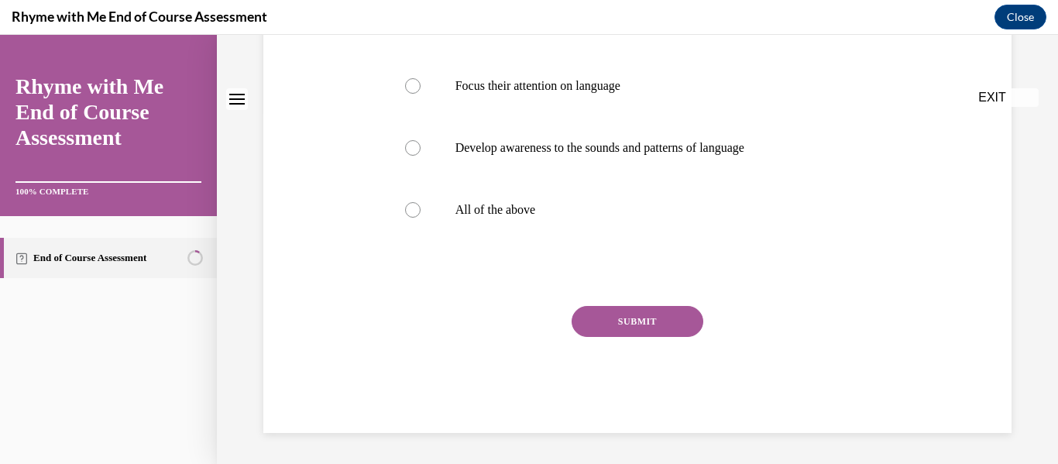
scroll to position [0, 0]
